Goal: Participate in discussion: Engage in conversation with other users on a specific topic

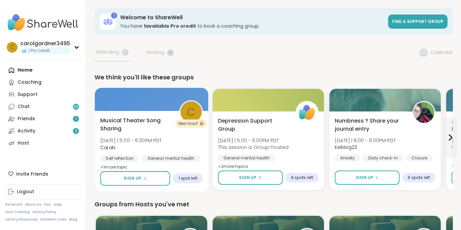
click at [142, 163] on div "Self reflection General mental health Good company" at bounding box center [151, 163] width 103 height 17
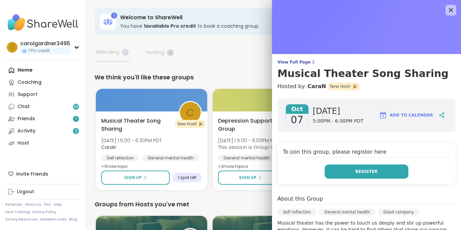
click at [363, 168] on span "Register" at bounding box center [366, 171] width 22 height 6
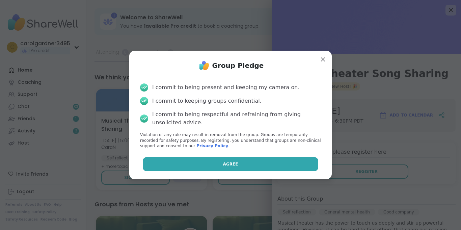
click at [287, 158] on button "Agree" at bounding box center [231, 164] width 176 height 14
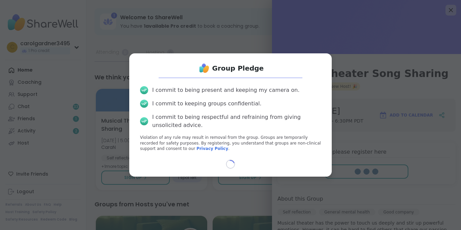
select select "**"
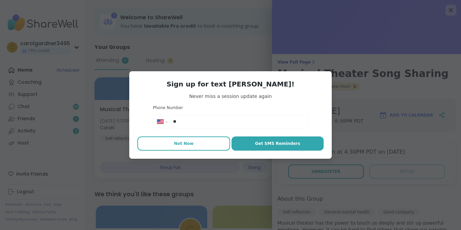
click at [196, 144] on button "Not Now" at bounding box center [183, 143] width 93 height 14
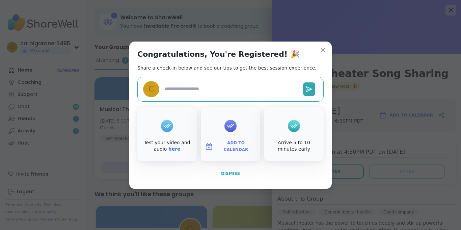
click at [273, 171] on button "Dismiss" at bounding box center [230, 173] width 186 height 14
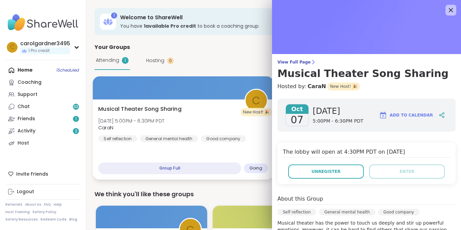
scroll to position [201, 0]
